Goal: Register for event/course

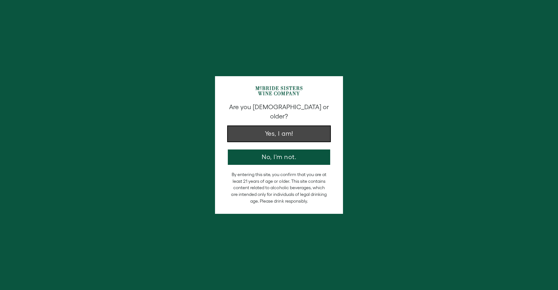
click at [287, 126] on button "Yes, I am!" at bounding box center [279, 133] width 102 height 15
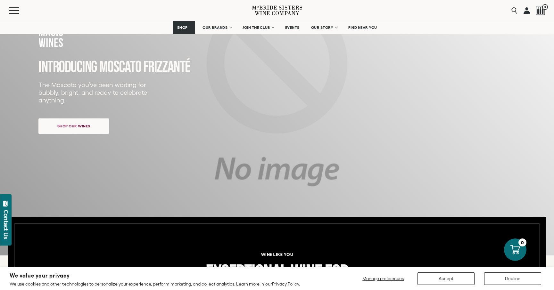
scroll to position [131, 0]
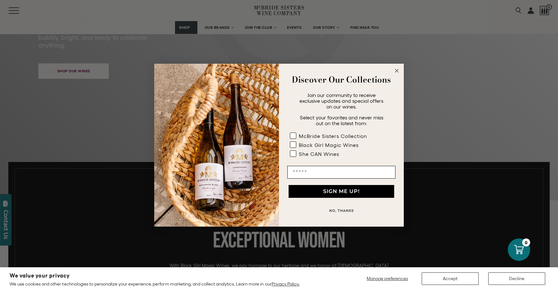
click at [396, 71] on circle "Close dialog" at bounding box center [397, 70] width 7 height 7
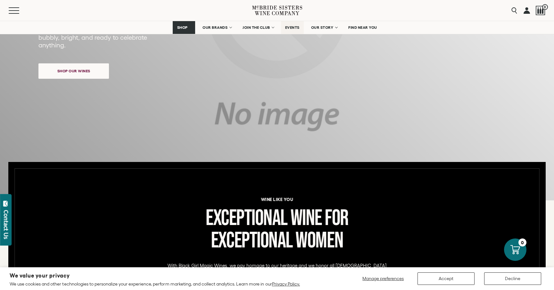
click at [297, 27] on span "EVENTS" at bounding box center [292, 27] width 14 height 4
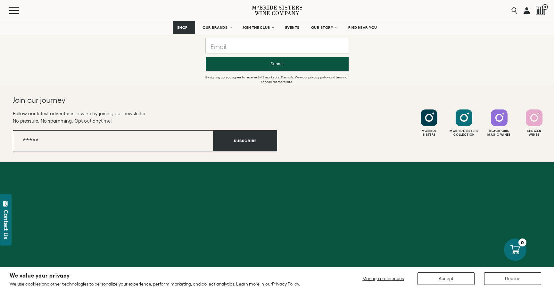
scroll to position [896, 0]
